Goal: Information Seeking & Learning: Learn about a topic

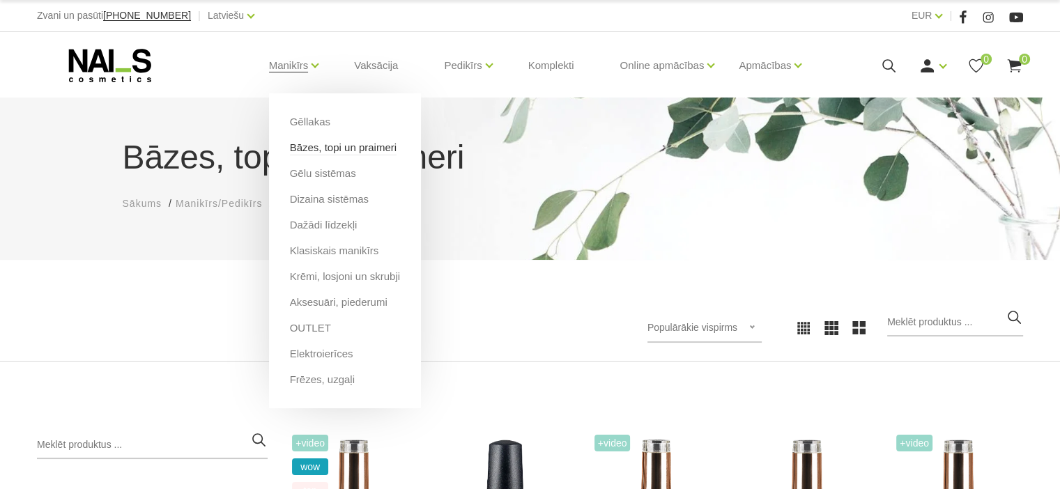
click at [314, 146] on link "Bāzes, topi un praimeri" at bounding box center [343, 147] width 107 height 15
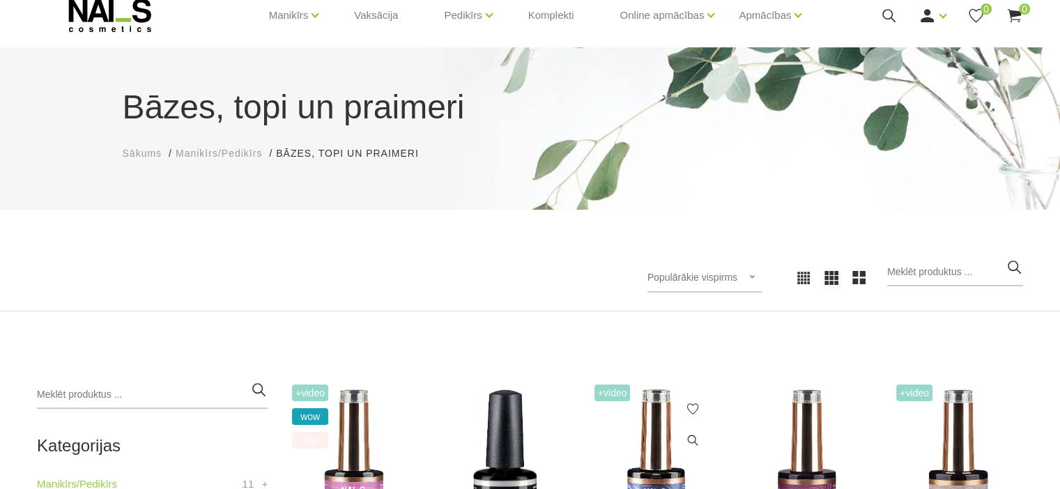
scroll to position [86, 0]
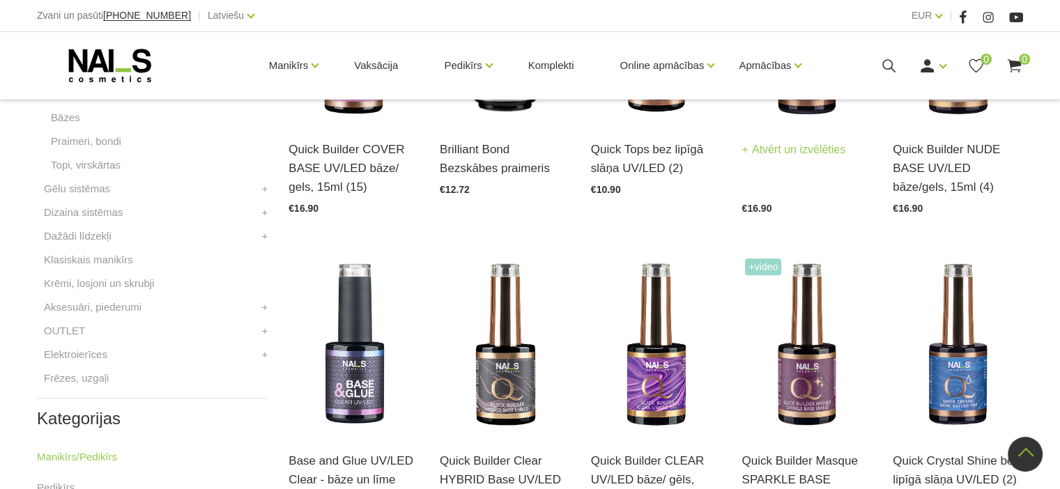
scroll to position [279, 0]
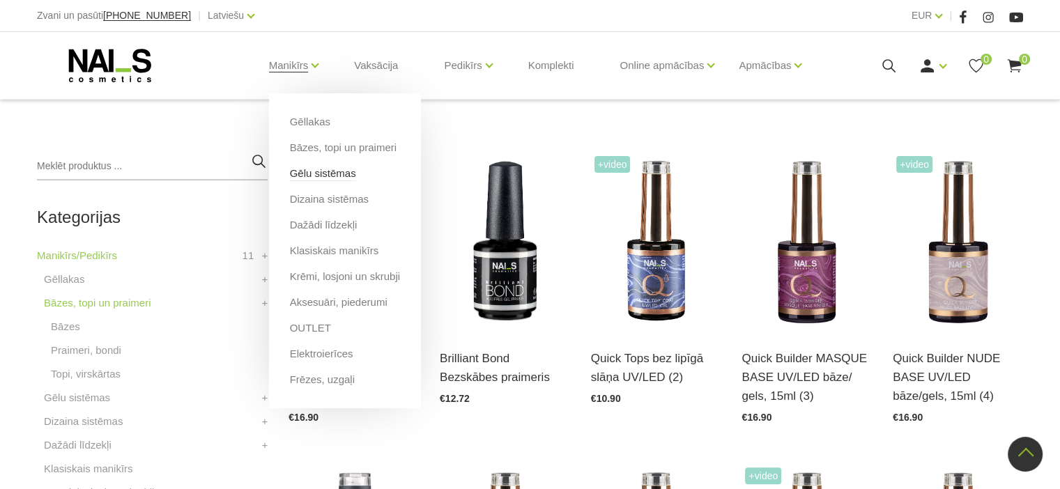
click at [321, 176] on link "Gēlu sistēmas" at bounding box center [323, 173] width 66 height 15
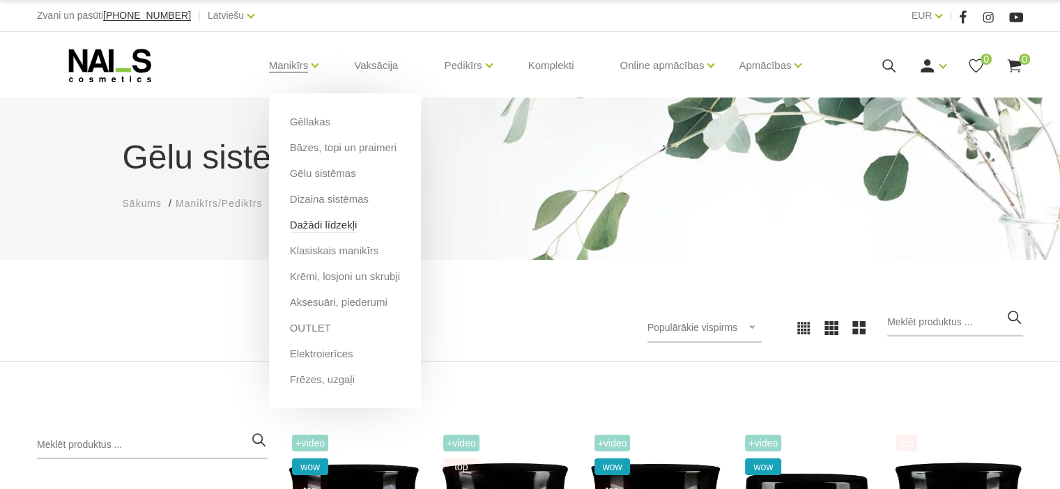
click at [316, 229] on link "Dažādi līdzekļi" at bounding box center [324, 224] width 68 height 15
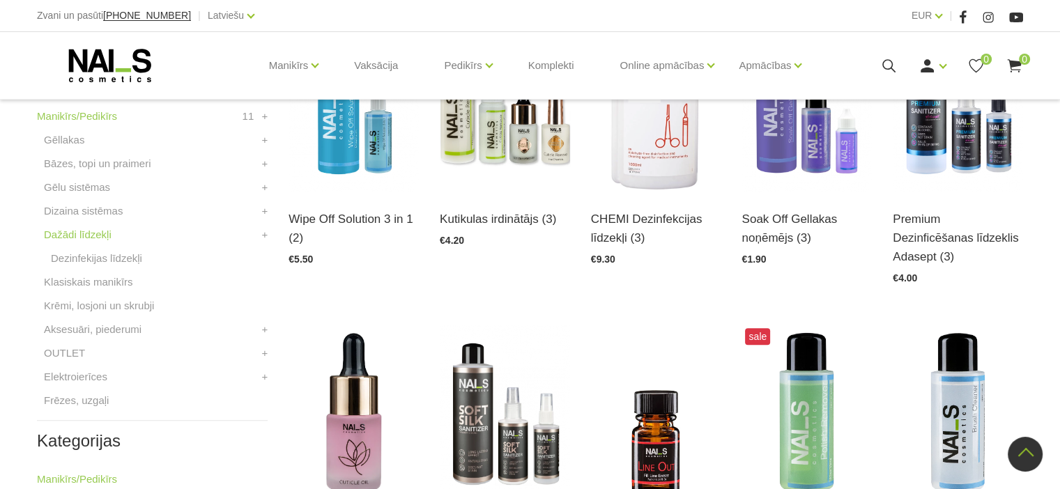
scroll to position [418, 0]
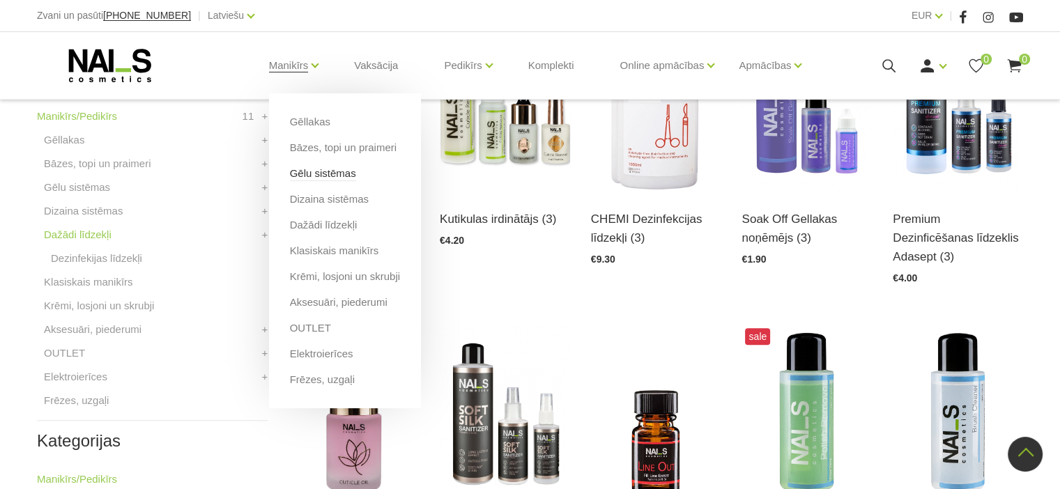
click at [309, 178] on link "Gēlu sistēmas" at bounding box center [323, 173] width 66 height 15
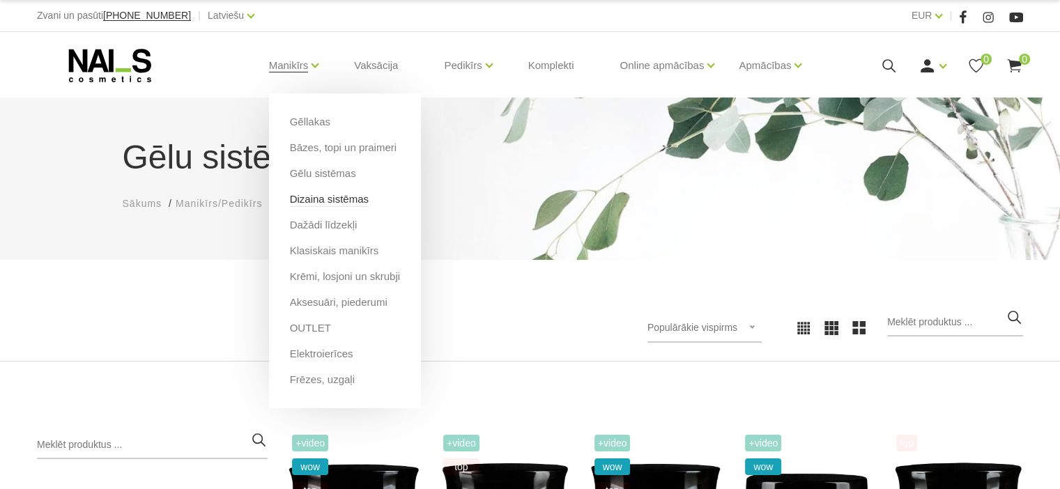
click at [323, 202] on link "Dizaina sistēmas" at bounding box center [329, 199] width 79 height 15
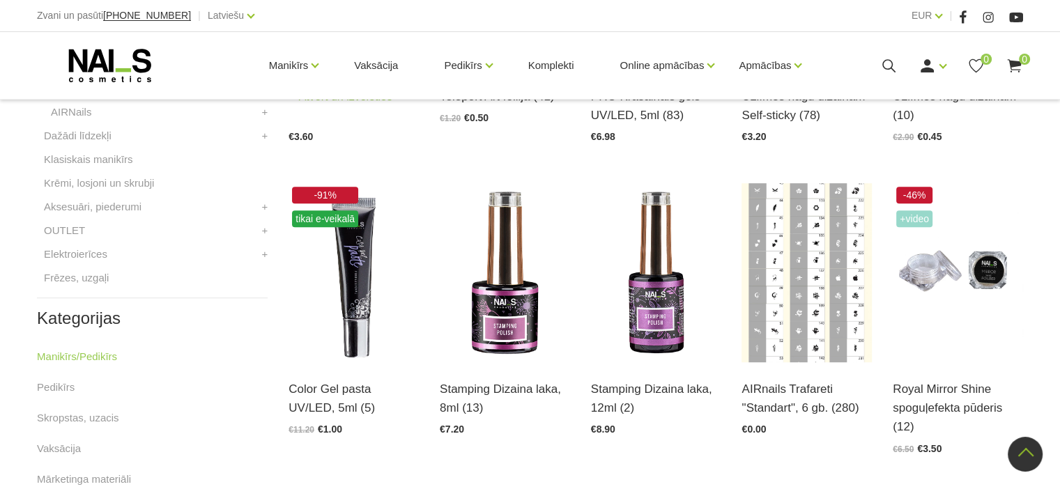
scroll to position [348, 0]
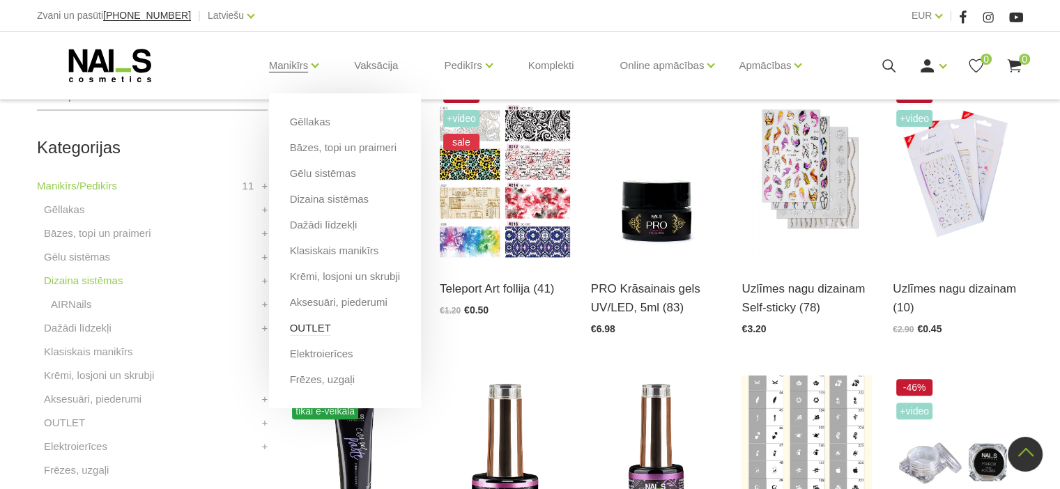
click at [306, 325] on link "OUTLET" at bounding box center [310, 328] width 41 height 15
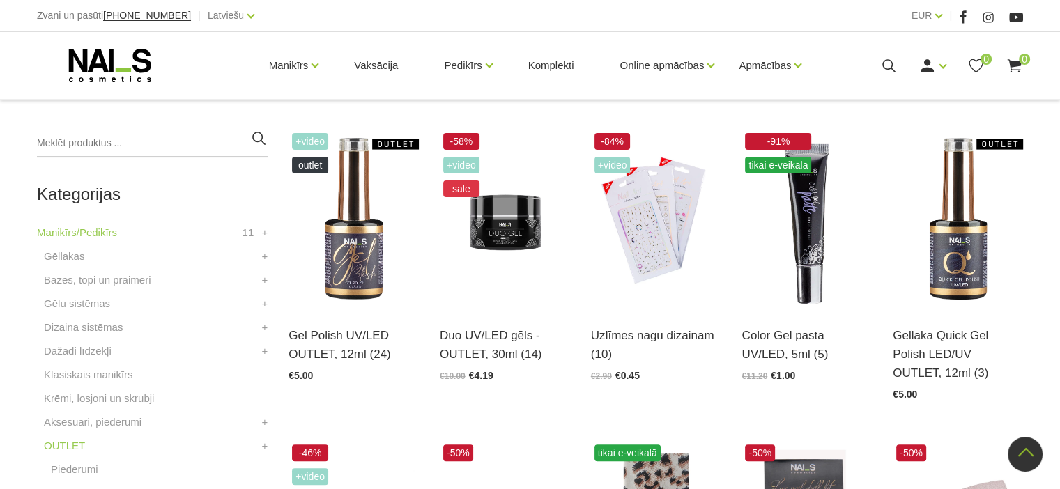
scroll to position [279, 0]
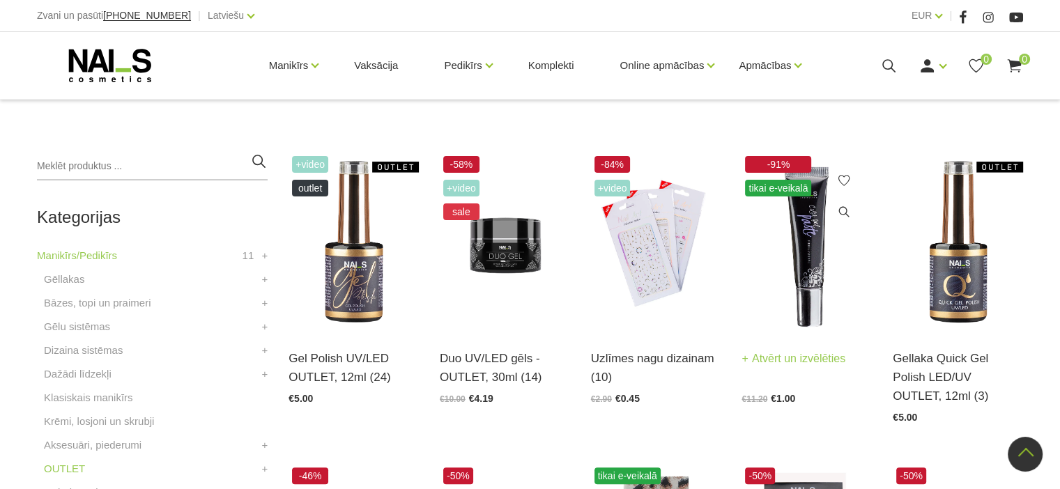
click at [796, 289] on img at bounding box center [806, 242] width 130 height 179
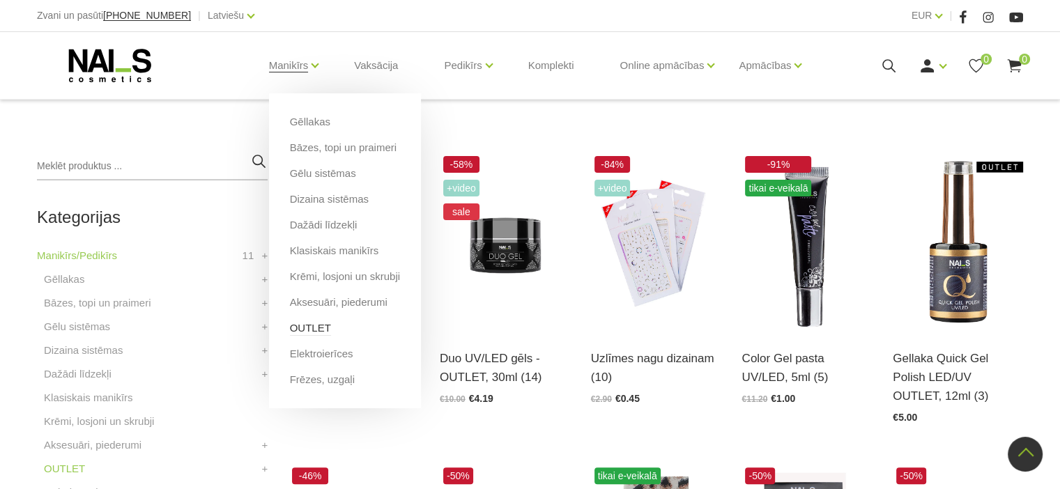
click at [306, 326] on link "OUTLET" at bounding box center [310, 328] width 41 height 15
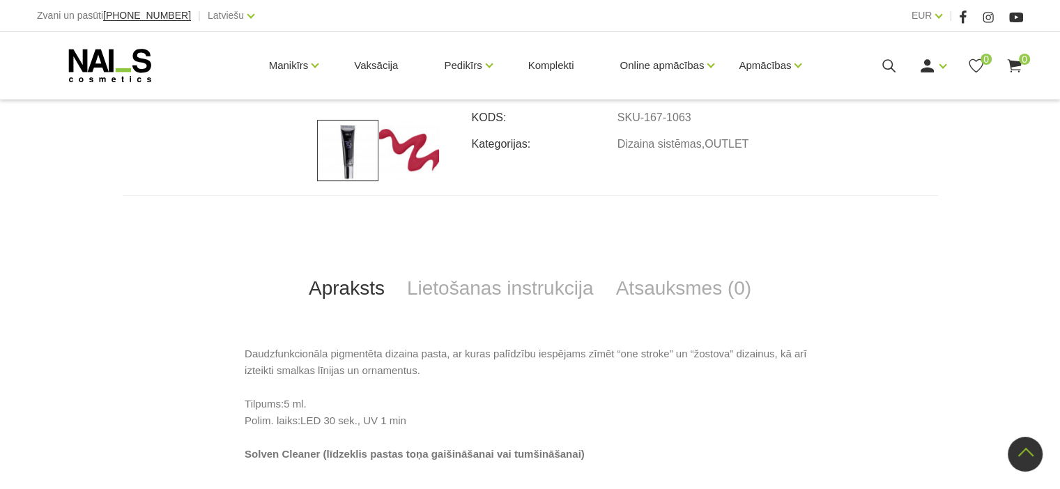
scroll to position [488, 0]
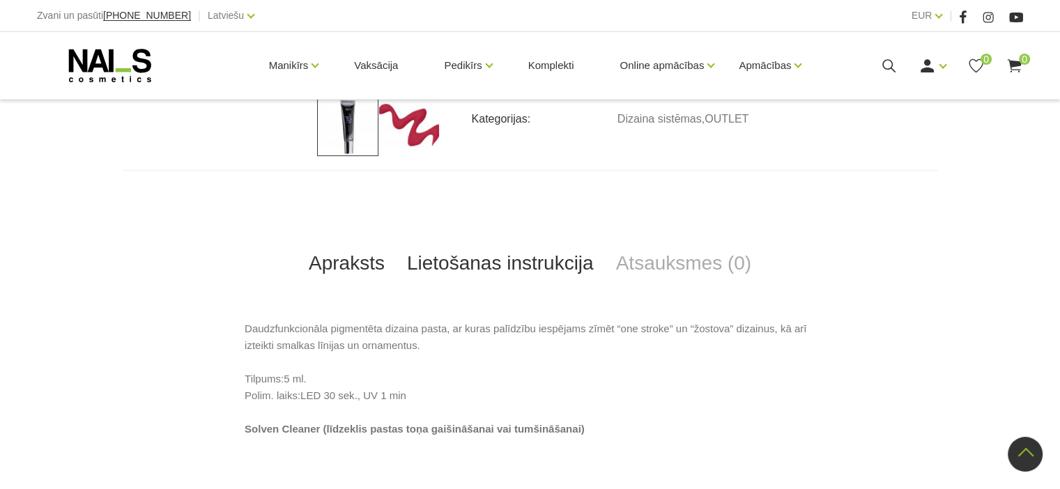
click at [474, 265] on link "Lietošanas instrukcija" at bounding box center [500, 263] width 209 height 46
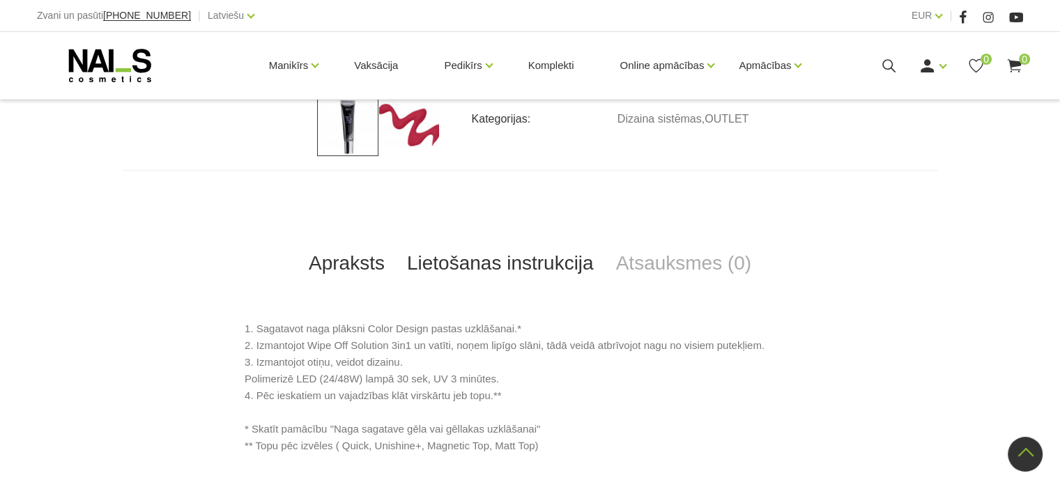
click at [378, 260] on link "Apraksts" at bounding box center [347, 263] width 98 height 46
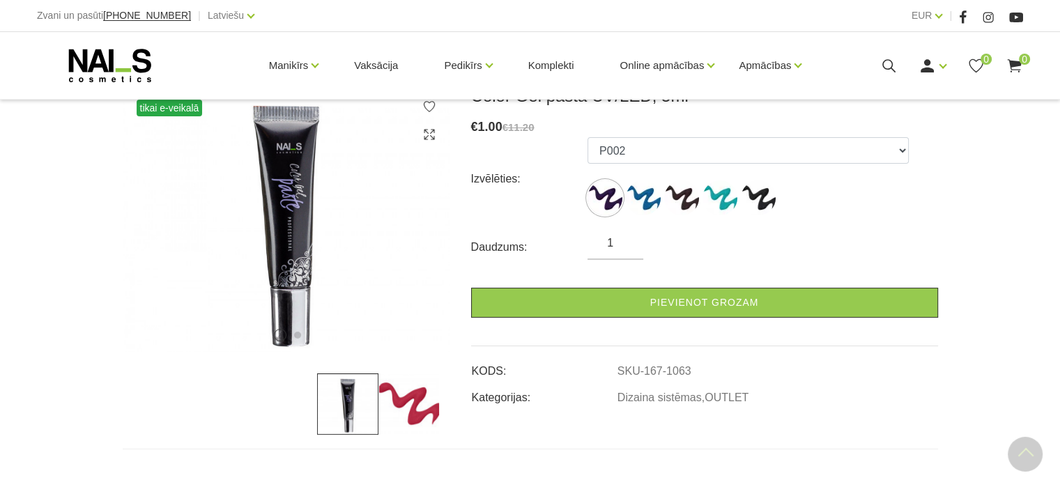
scroll to position [0, 0]
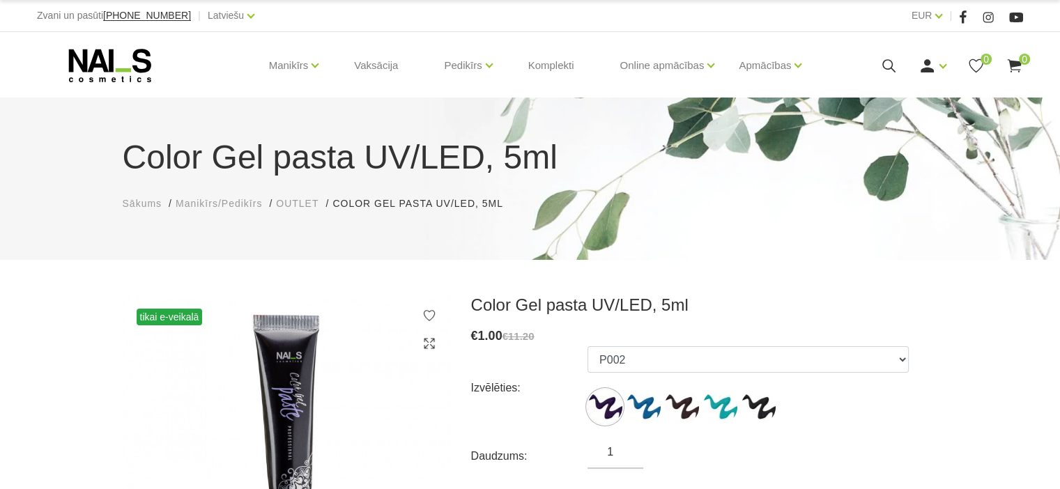
click at [755, 341] on div "€ 1.00 €11.20" at bounding box center [704, 336] width 467 height 20
click at [755, 356] on select "P002 P004 P007 P009 P708 - Solven Cleaner - īdzeklis pastas toņa tumšināšanai" at bounding box center [747, 359] width 321 height 26
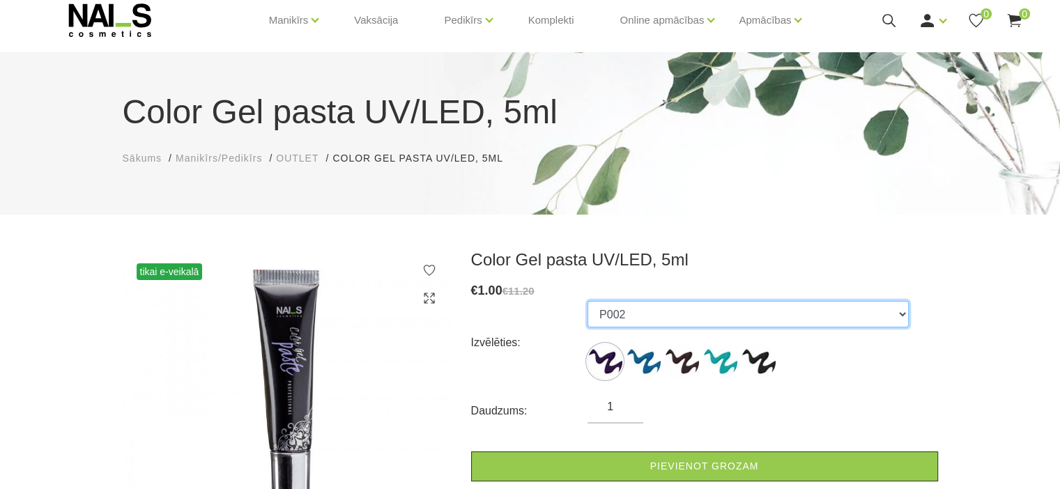
scroll to position [70, 0]
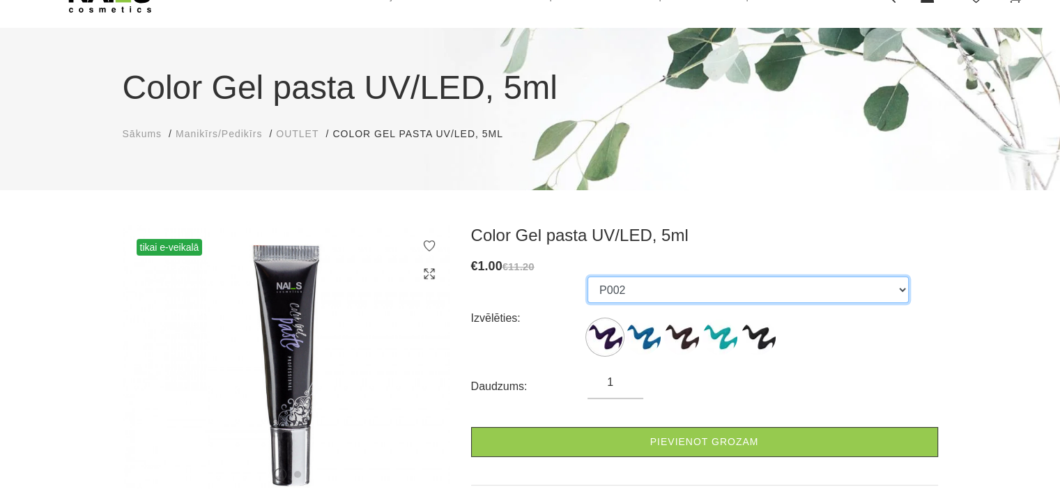
click at [752, 281] on select "P002 P004 P007 P009 P708 - Solven Cleaner - īdzeklis pastas toņa tumšināšanai" at bounding box center [747, 290] width 321 height 26
click at [587, 277] on select "P002 P004 P007 P009 P708 - Solven Cleaner - īdzeklis pastas toņa tumšināšanai" at bounding box center [747, 290] width 321 height 26
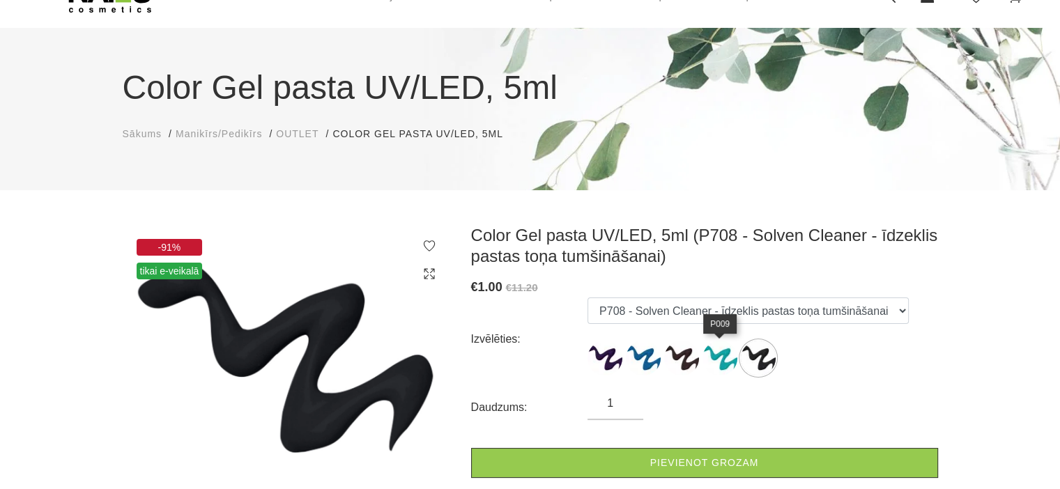
click at [730, 356] on img at bounding box center [719, 358] width 35 height 35
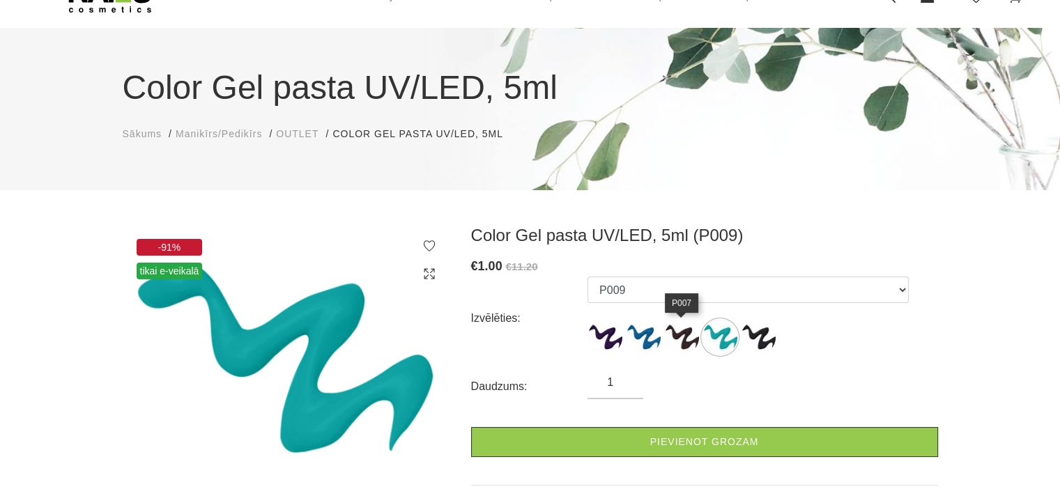
click at [675, 338] on img at bounding box center [681, 337] width 35 height 35
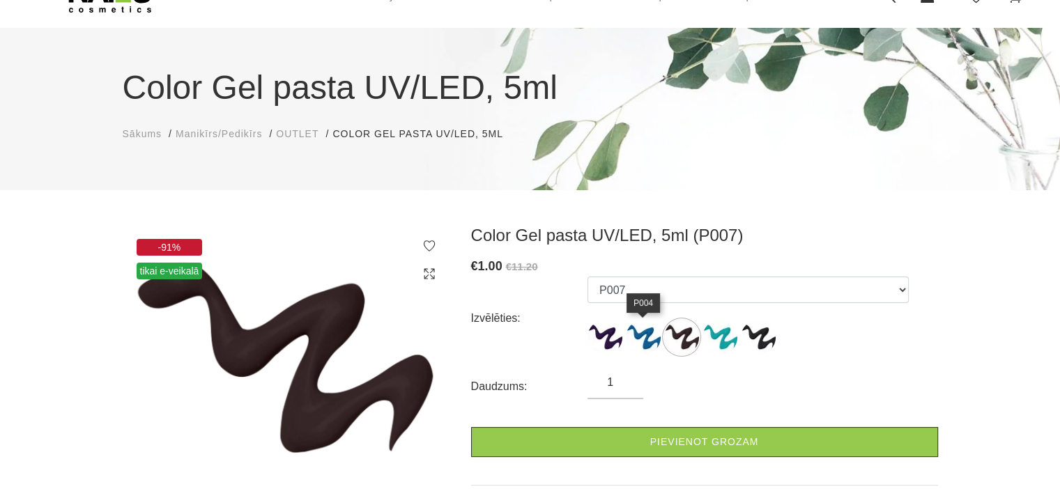
click at [647, 337] on img at bounding box center [643, 337] width 35 height 35
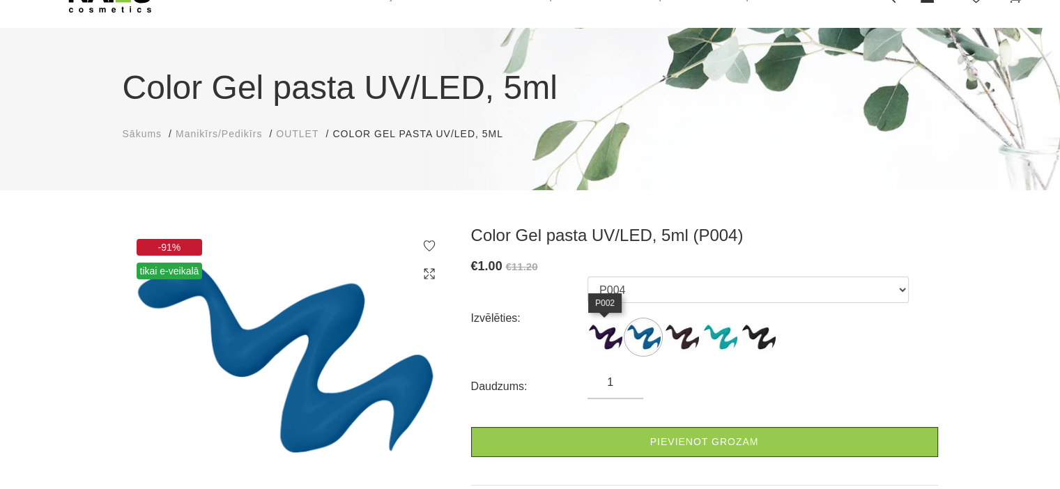
click at [613, 338] on img at bounding box center [604, 337] width 35 height 35
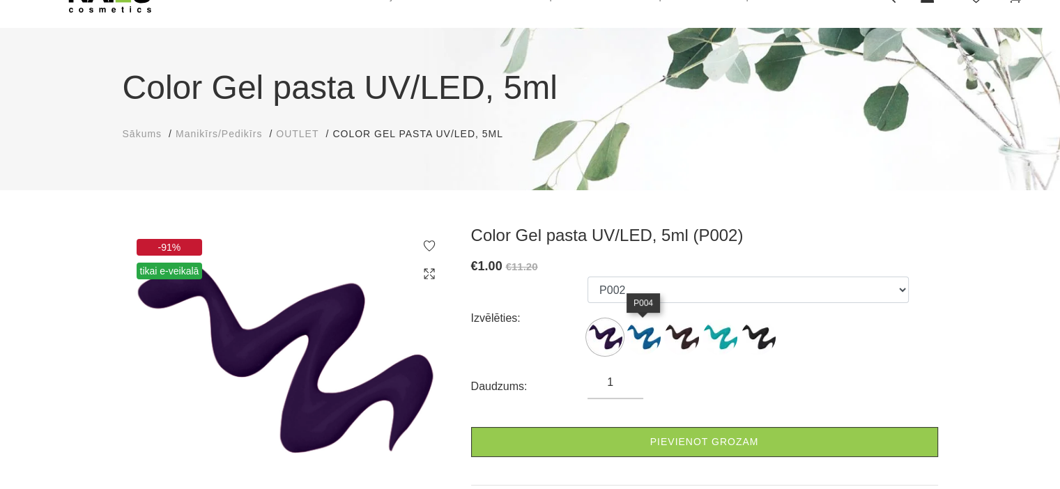
click at [638, 342] on img at bounding box center [643, 337] width 35 height 35
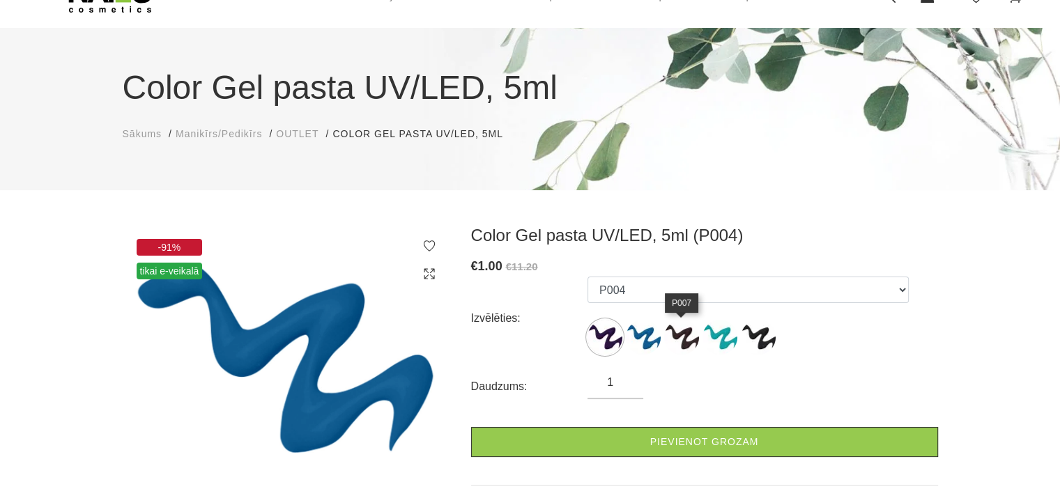
click at [678, 342] on img at bounding box center [681, 337] width 35 height 35
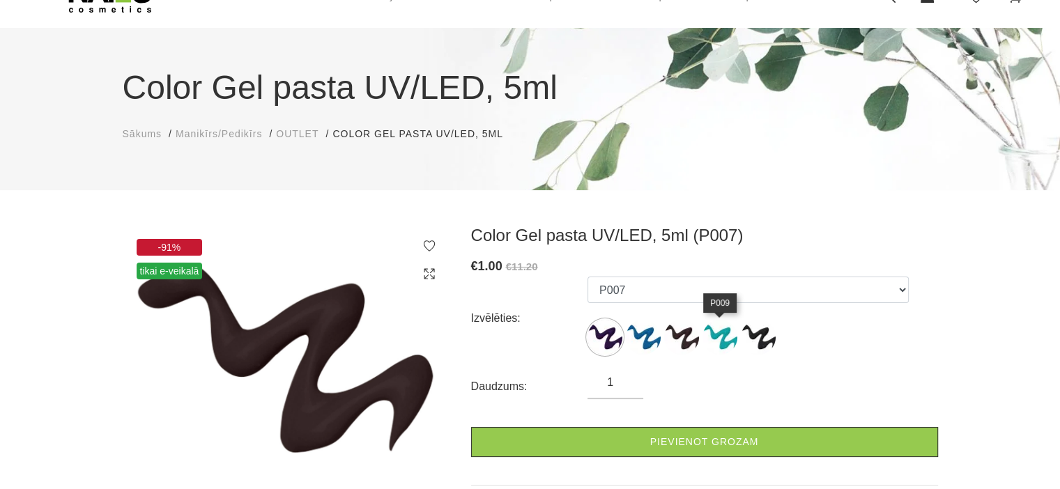
click at [711, 342] on img at bounding box center [719, 337] width 35 height 35
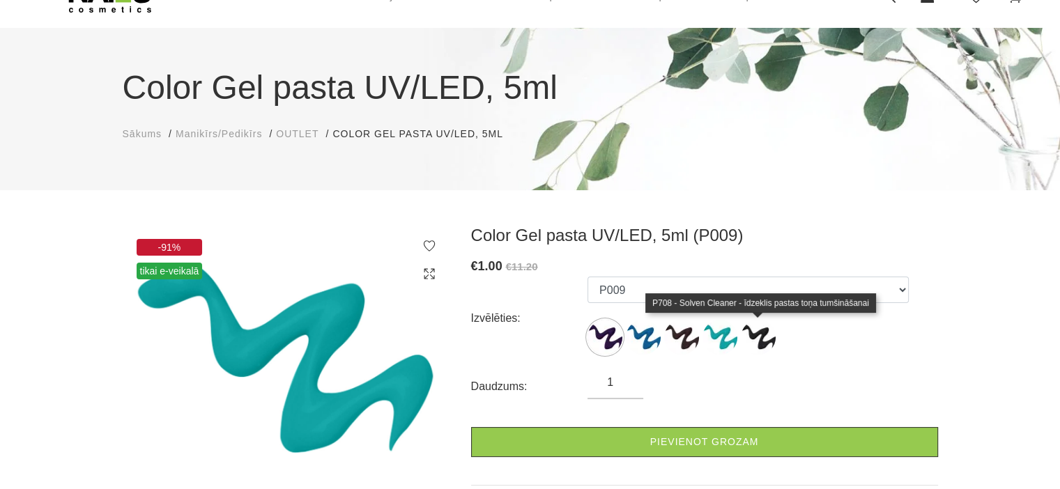
click at [759, 344] on img at bounding box center [758, 337] width 35 height 35
select select "1077"
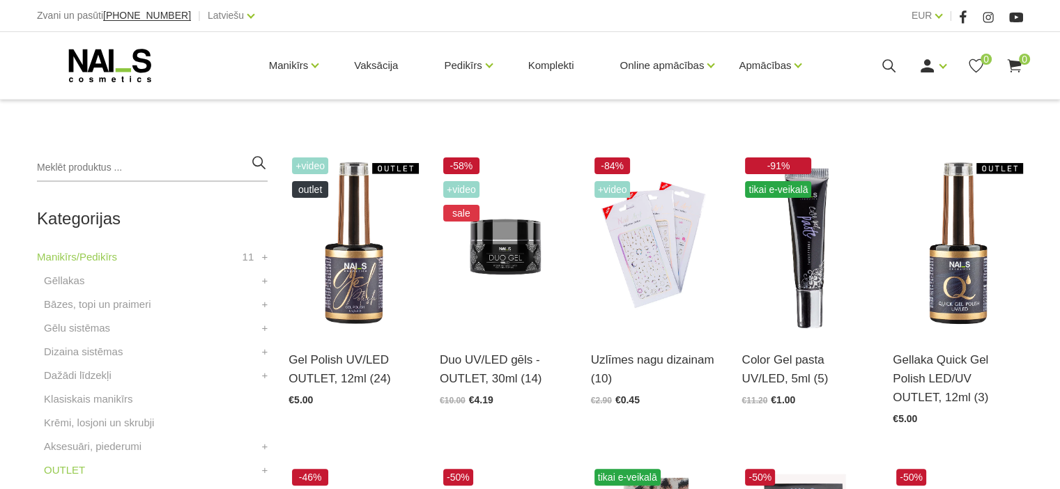
scroll to position [279, 0]
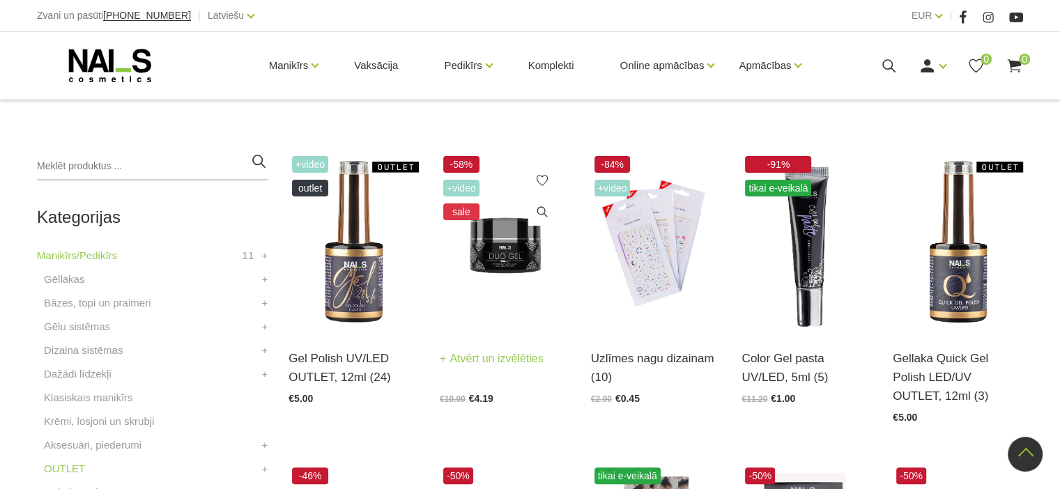
click at [514, 277] on img at bounding box center [505, 242] width 130 height 179
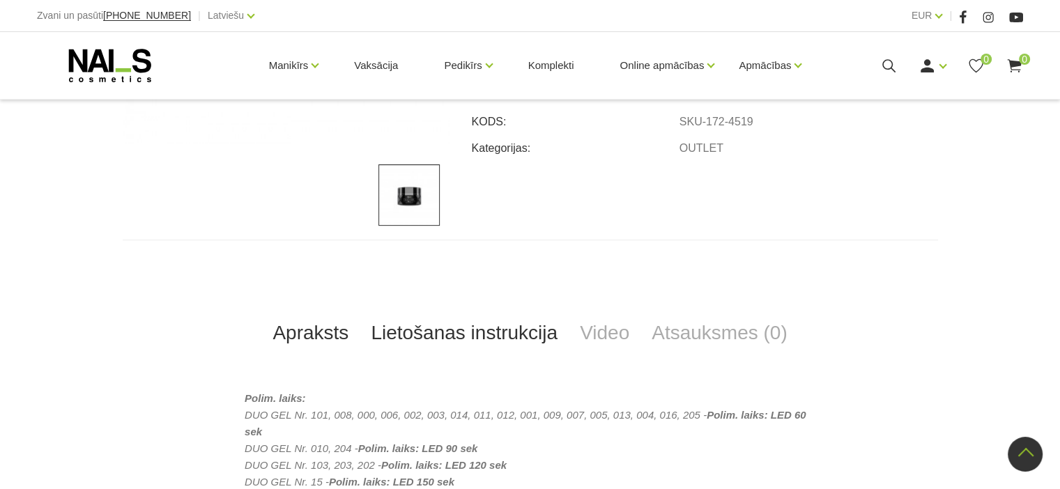
click at [479, 341] on link "Lietošanas instrukcija" at bounding box center [464, 333] width 209 height 46
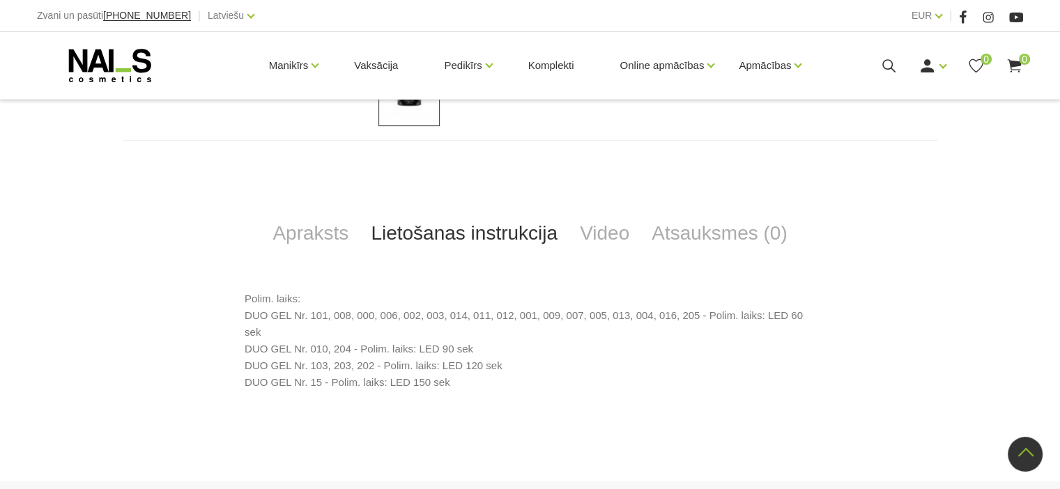
scroll to position [557, 0]
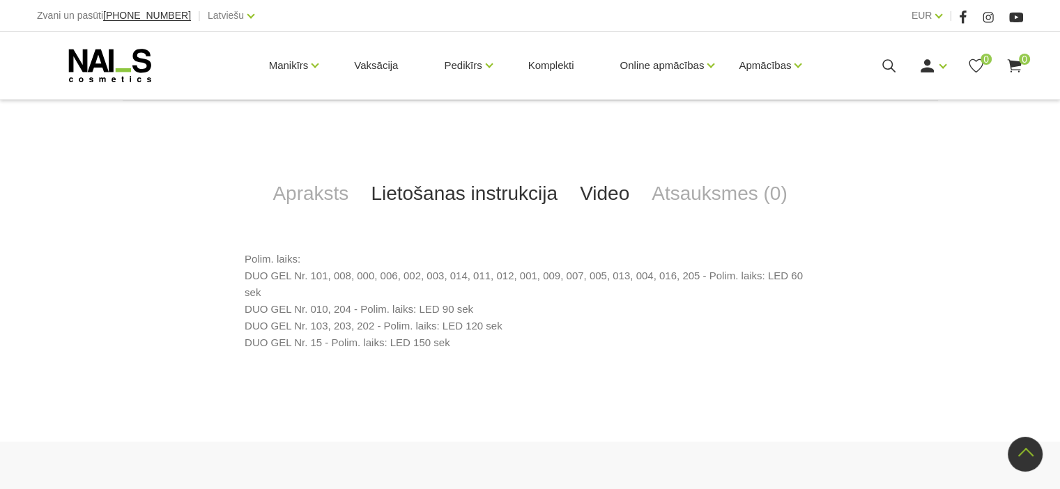
click at [598, 198] on link "Video" at bounding box center [605, 194] width 72 height 46
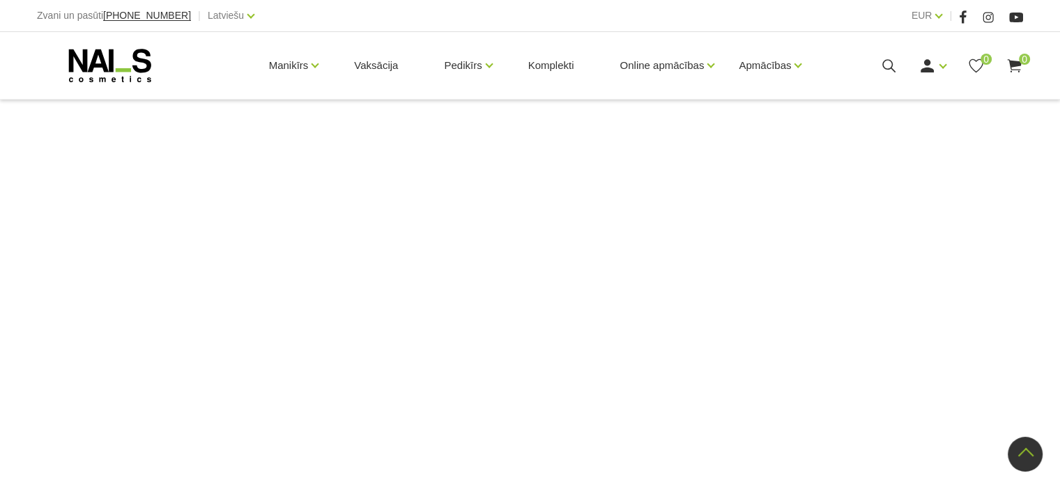
scroll to position [697, 0]
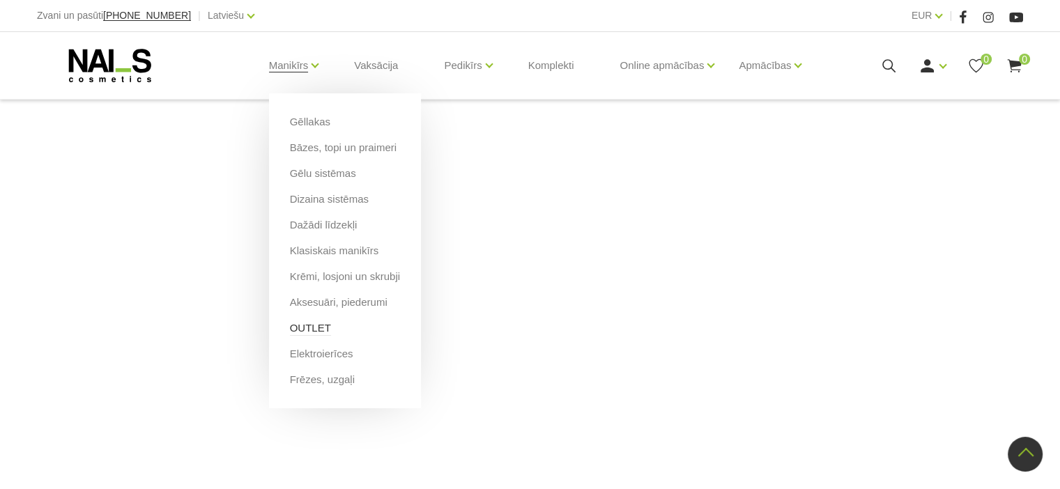
click at [316, 328] on link "OUTLET" at bounding box center [310, 328] width 41 height 15
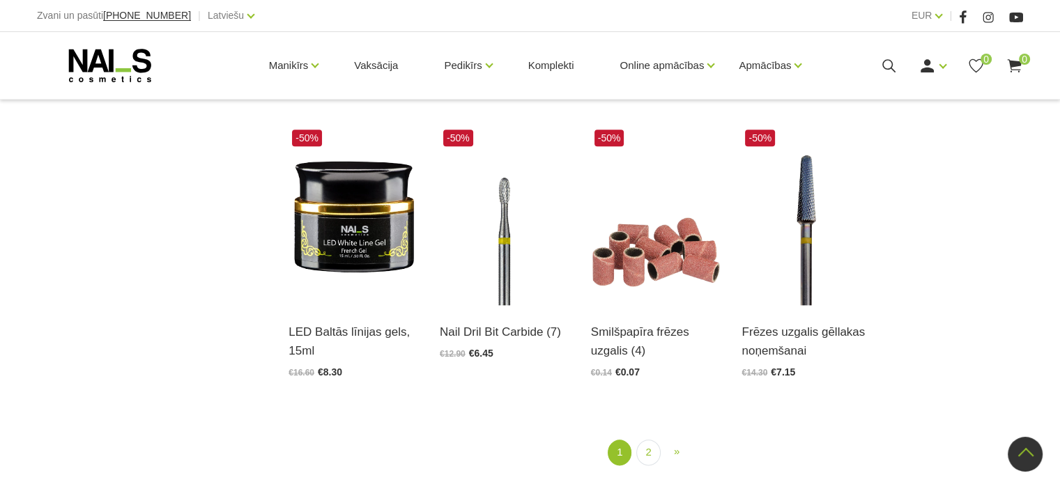
scroll to position [1603, 0]
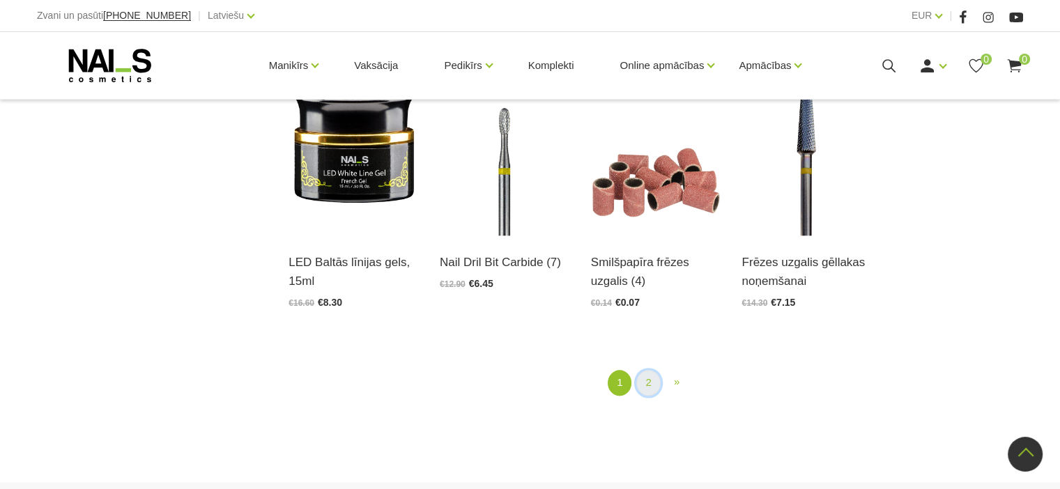
click at [649, 385] on link "2" at bounding box center [648, 383] width 24 height 26
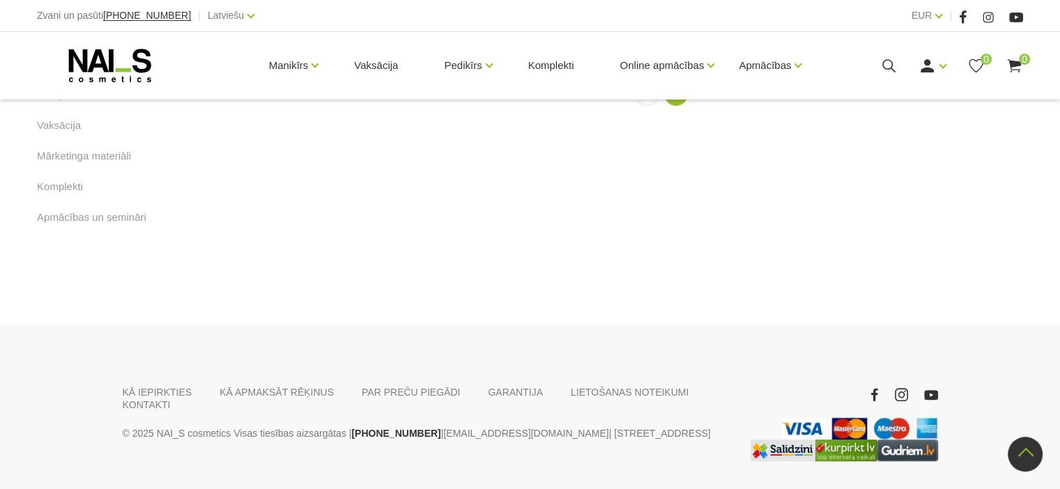
scroll to position [842, 0]
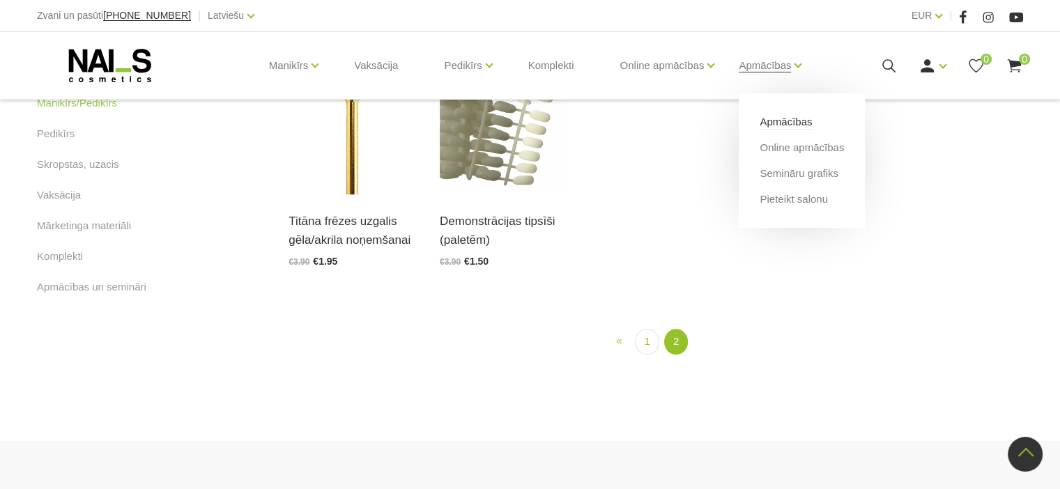
click at [785, 124] on link "Apmācības" at bounding box center [785, 121] width 52 height 15
